Goal: Information Seeking & Learning: Learn about a topic

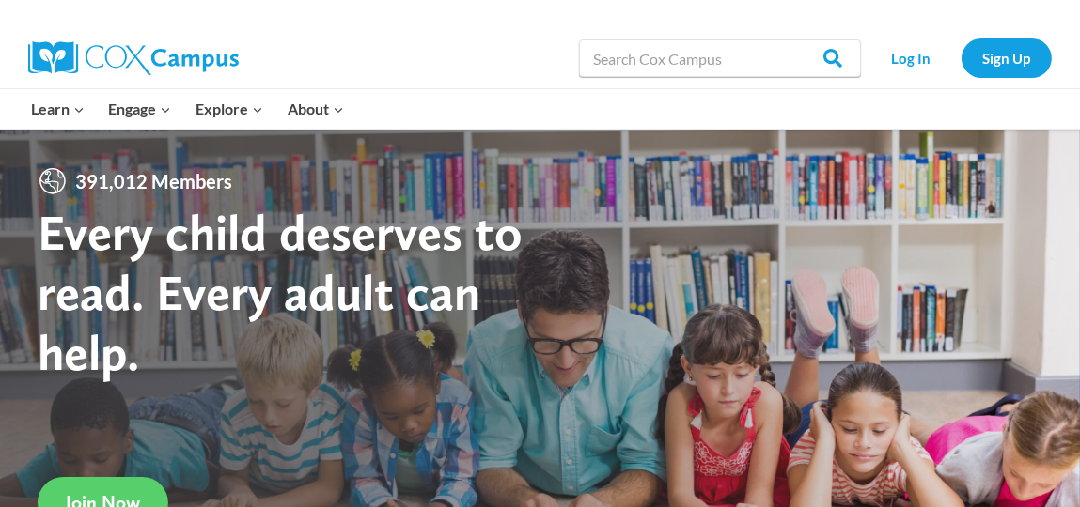
click at [432, 61] on div "Search in https://coxcampus.org/ Search Search Log In Sign Up" at bounding box center [730, 58] width 643 height 60
click at [909, 56] on link "Log In" at bounding box center [911, 58] width 82 height 39
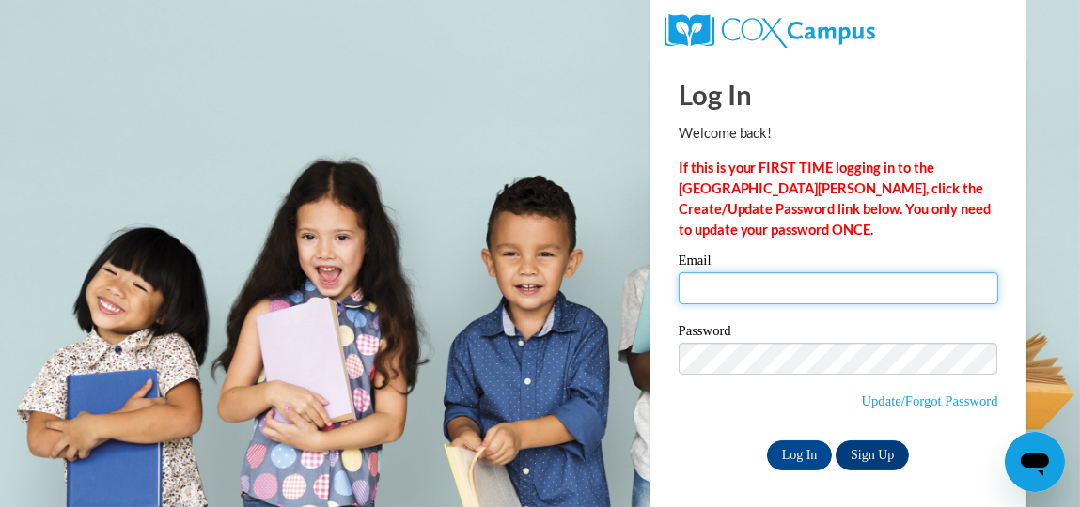
click at [782, 288] on input "Email" at bounding box center [837, 288] width 319 height 32
type input "[EMAIL_ADDRESS][DOMAIN_NAME]"
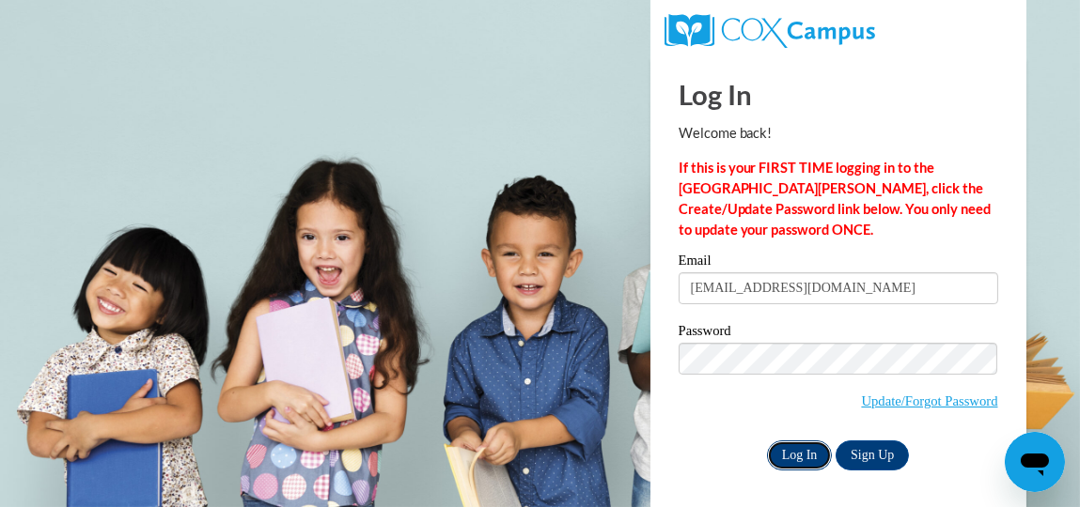
click at [796, 454] on input "Log In" at bounding box center [800, 456] width 66 height 30
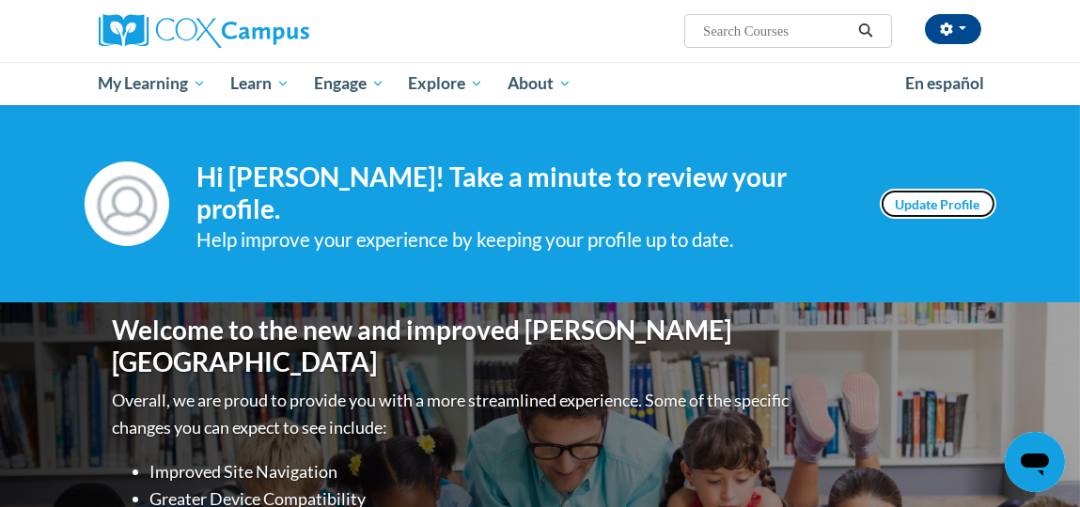
click at [908, 189] on link "Update Profile" at bounding box center [937, 204] width 117 height 30
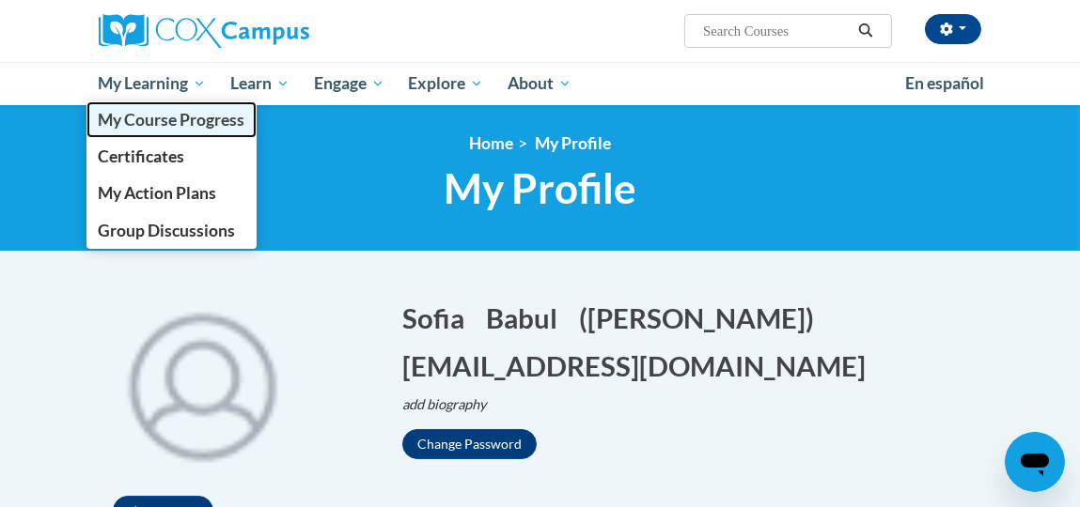
click at [191, 115] on span "My Course Progress" at bounding box center [171, 120] width 147 height 20
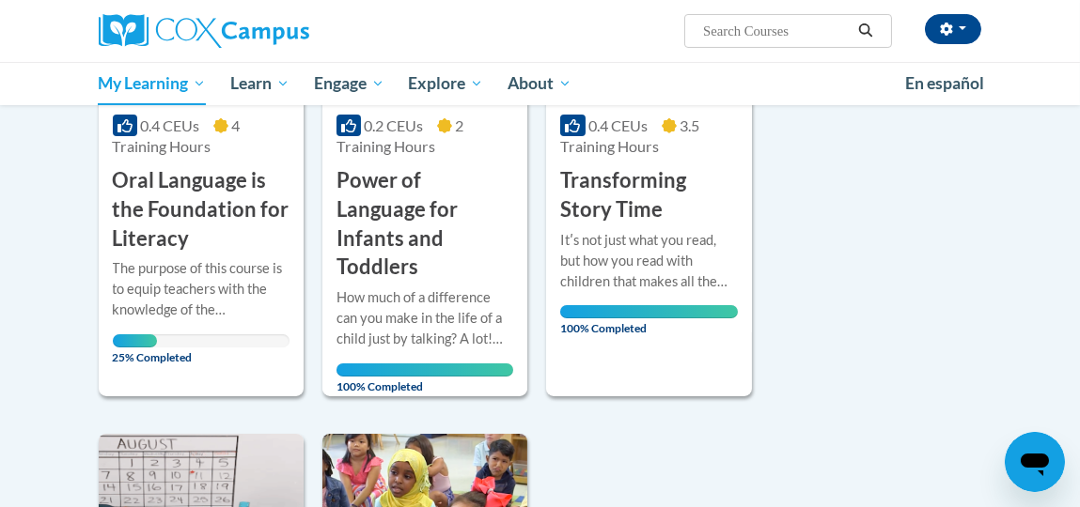
scroll to position [479, 0]
click at [232, 272] on div "The purpose of this course is to equip teachers with the knowledge of the compo…" at bounding box center [201, 289] width 177 height 62
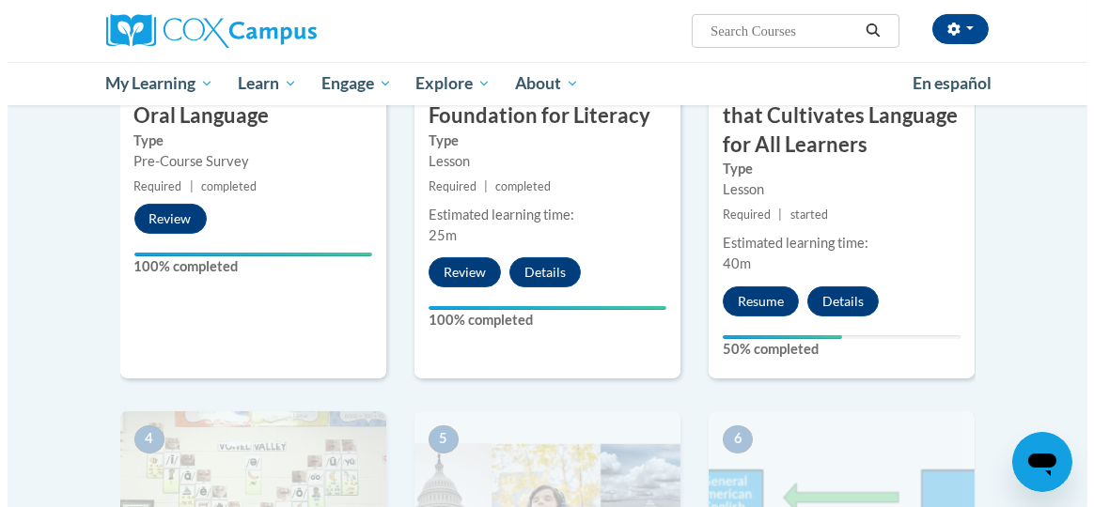
scroll to position [702, 0]
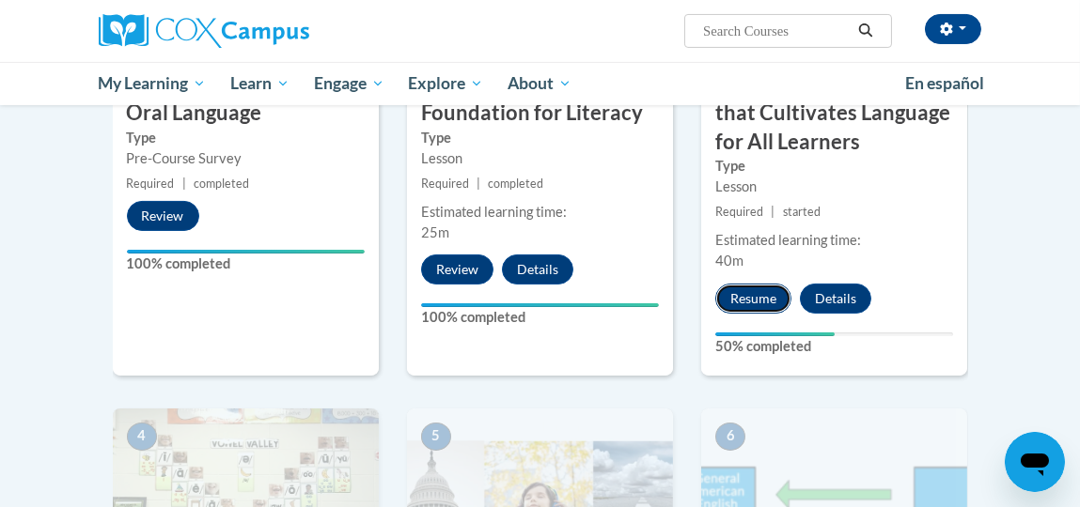
click at [756, 298] on button "Resume" at bounding box center [753, 299] width 76 height 30
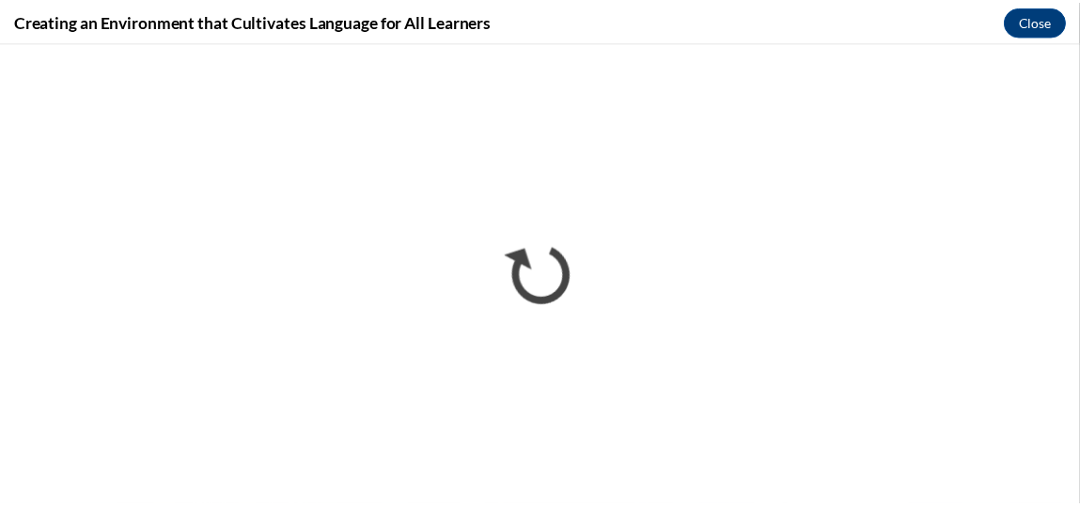
scroll to position [0, 0]
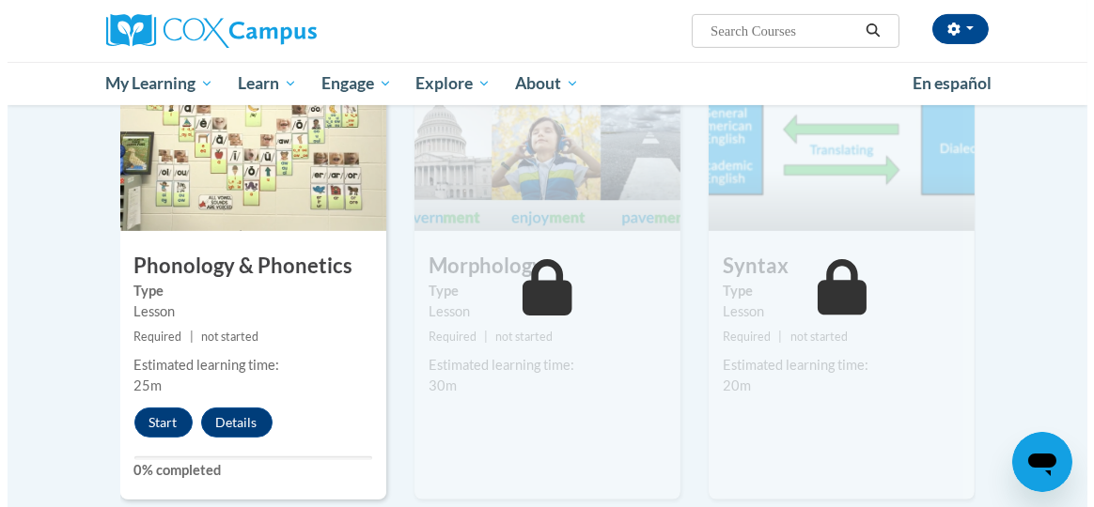
scroll to position [1069, 0]
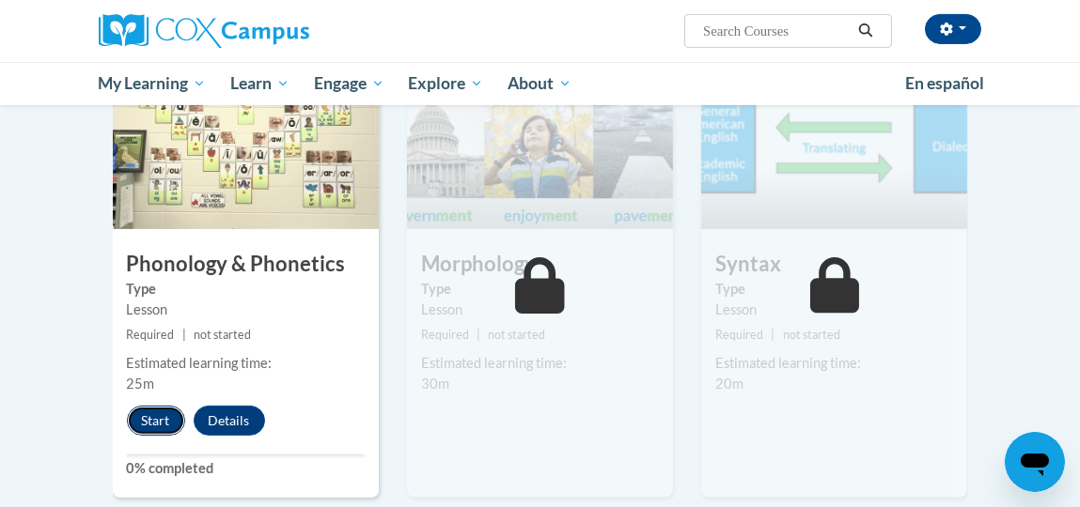
click at [156, 415] on button "Start" at bounding box center [156, 421] width 58 height 30
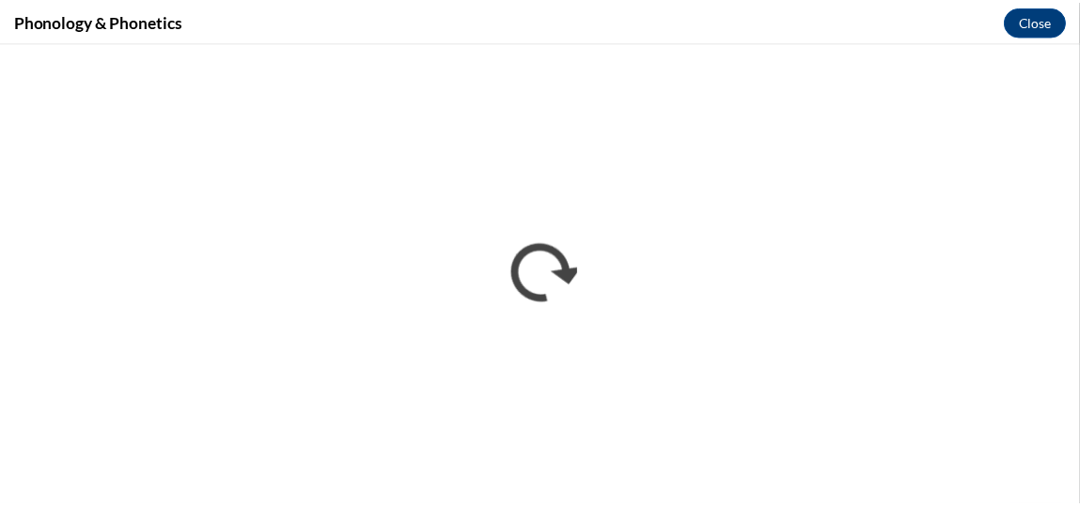
scroll to position [0, 0]
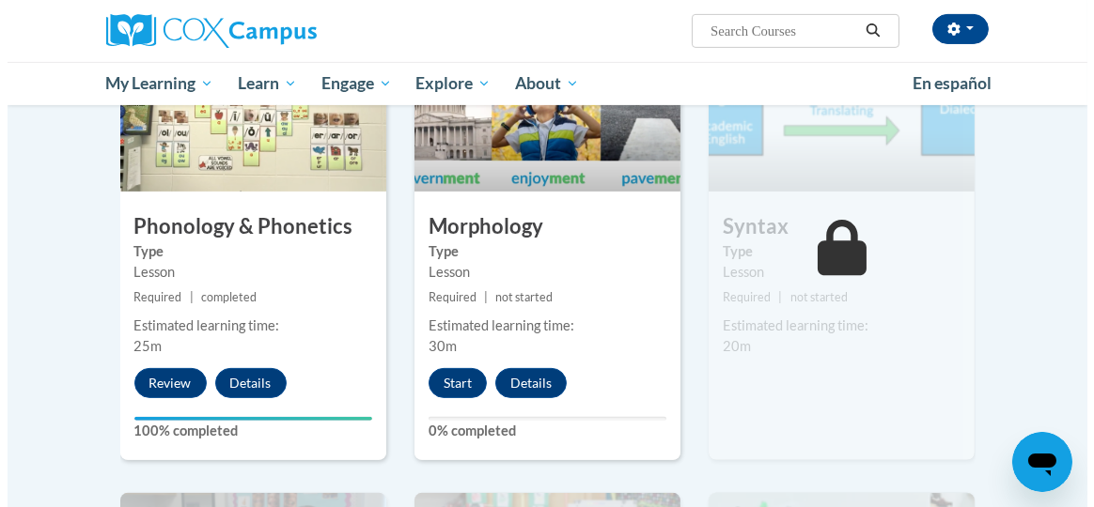
scroll to position [1114, 0]
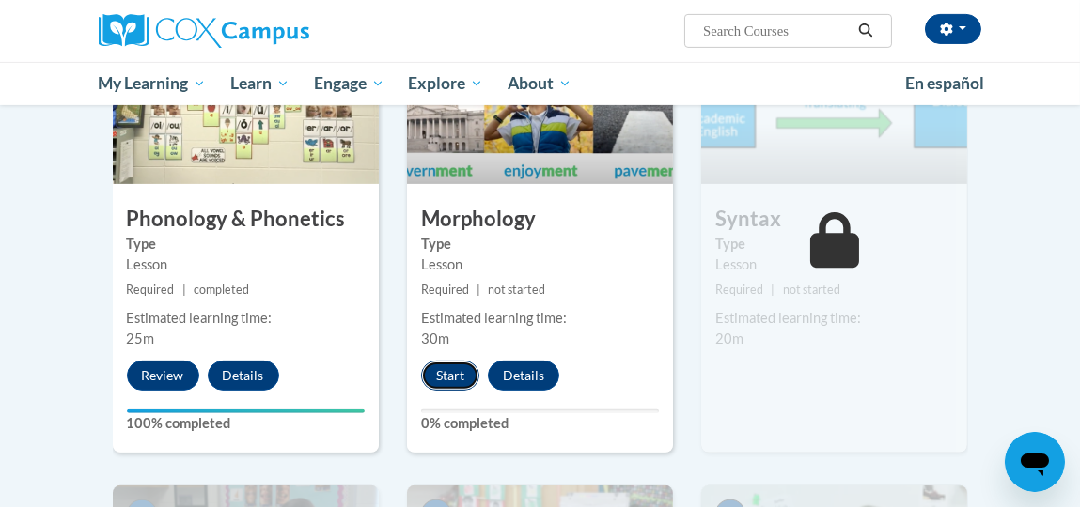
click at [446, 370] on button "Start" at bounding box center [450, 376] width 58 height 30
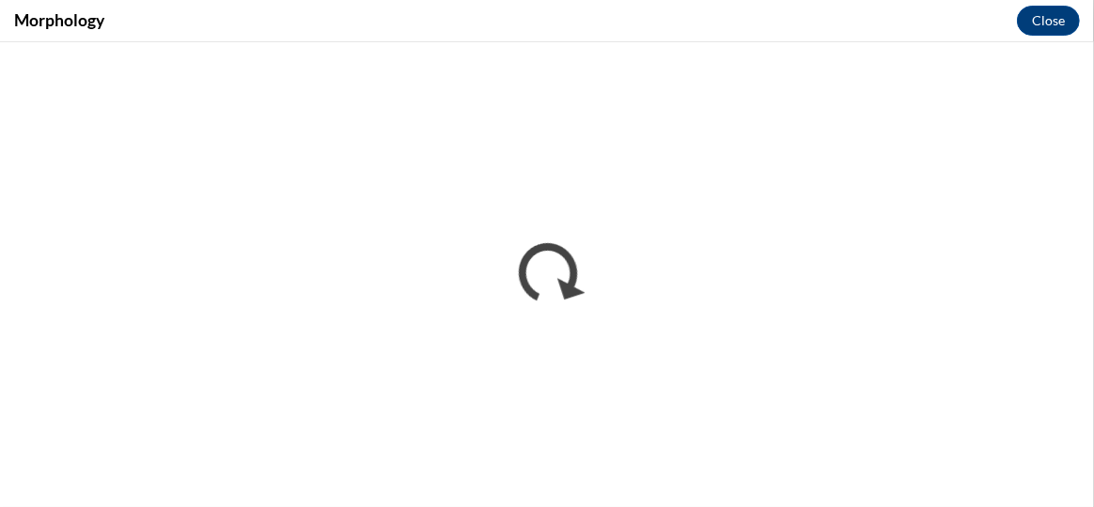
scroll to position [0, 0]
